Goal: Information Seeking & Learning: Learn about a topic

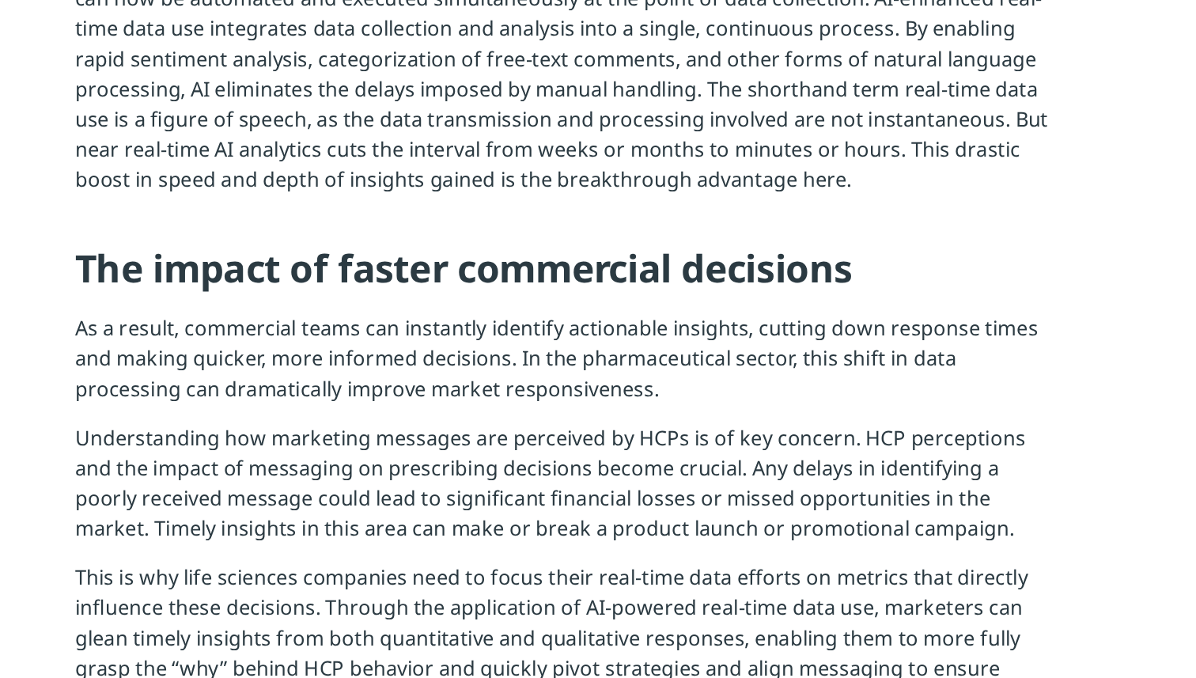
scroll to position [1163, 0]
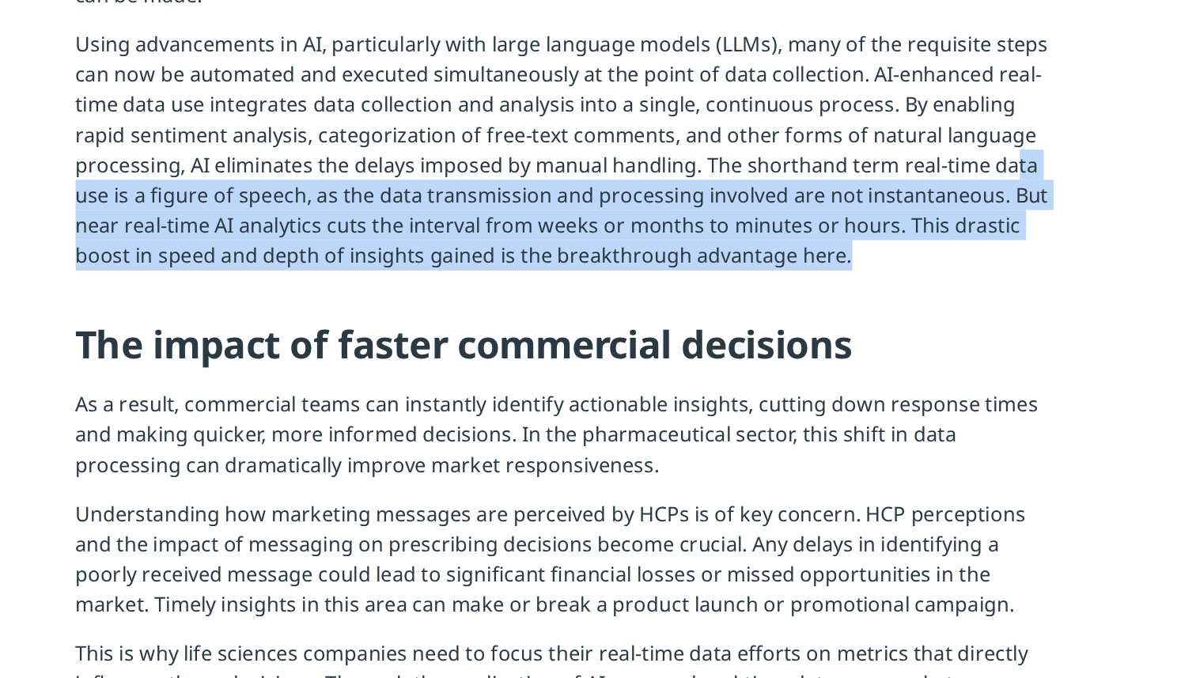
drag, startPoint x: 883, startPoint y: 350, endPoint x: 879, endPoint y: 292, distance: 57.9
click at [879, 292] on p "Using advancements in AI, particularly with large language models (LLMs), many …" at bounding box center [598, 289] width 618 height 164
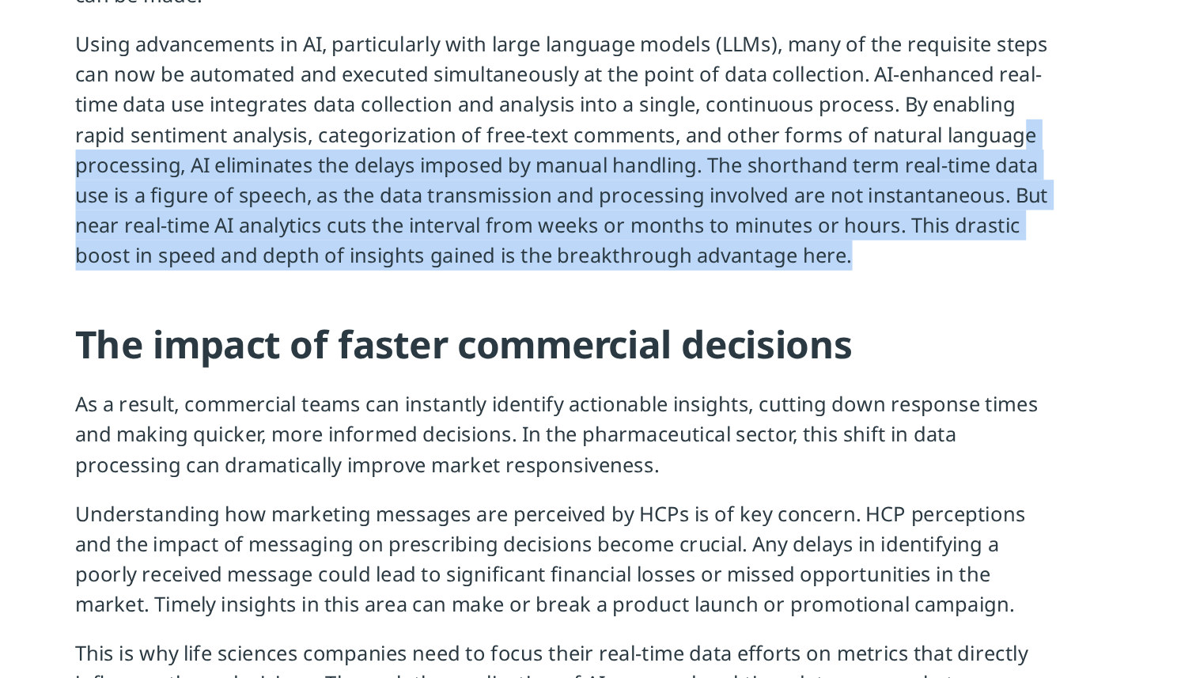
drag, startPoint x: 880, startPoint y: 275, endPoint x: 882, endPoint y: 353, distance: 78.3
click at [882, 353] on p "Using advancements in AI, particularly with large language models (LLMs), many …" at bounding box center [598, 289] width 618 height 164
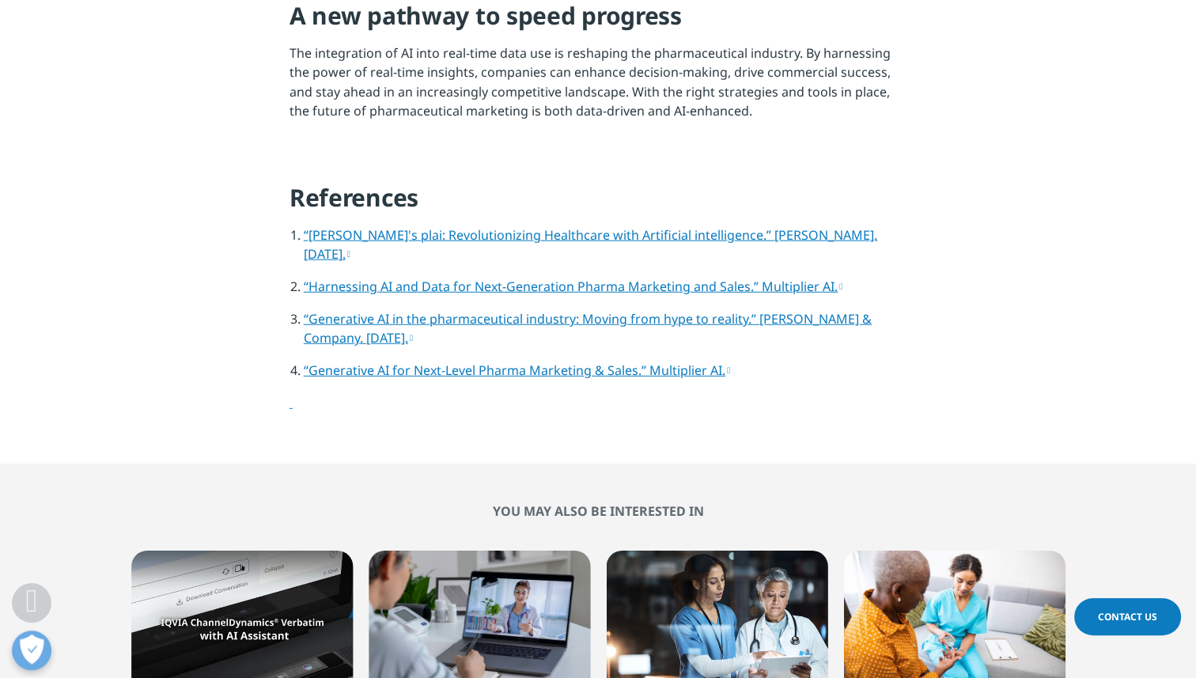
scroll to position [3311, 0]
click at [811, 295] on link "“Harnessing AI and Data for Next-Generation Pharma Marketing and Sales.” Multip…" at bounding box center [573, 286] width 539 height 17
click at [627, 379] on link "“Generative AI for Next-Level Pharma Marketing & Sales.” Multiplier AI." at bounding box center [517, 369] width 426 height 17
click at [497, 263] on link "“[PERSON_NAME]'s plai: Revolutionizing Healthcare with Artificial intelligence.…" at bounding box center [590, 244] width 573 height 36
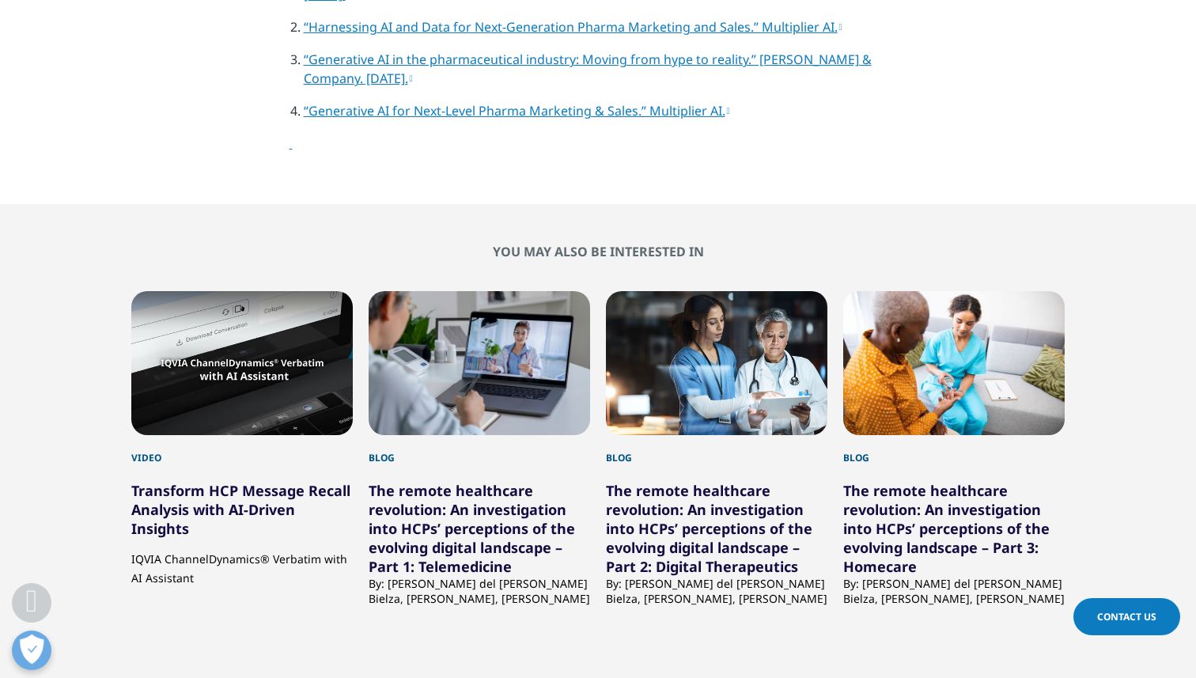
scroll to position [3582, 0]
